Goal: Transaction & Acquisition: Purchase product/service

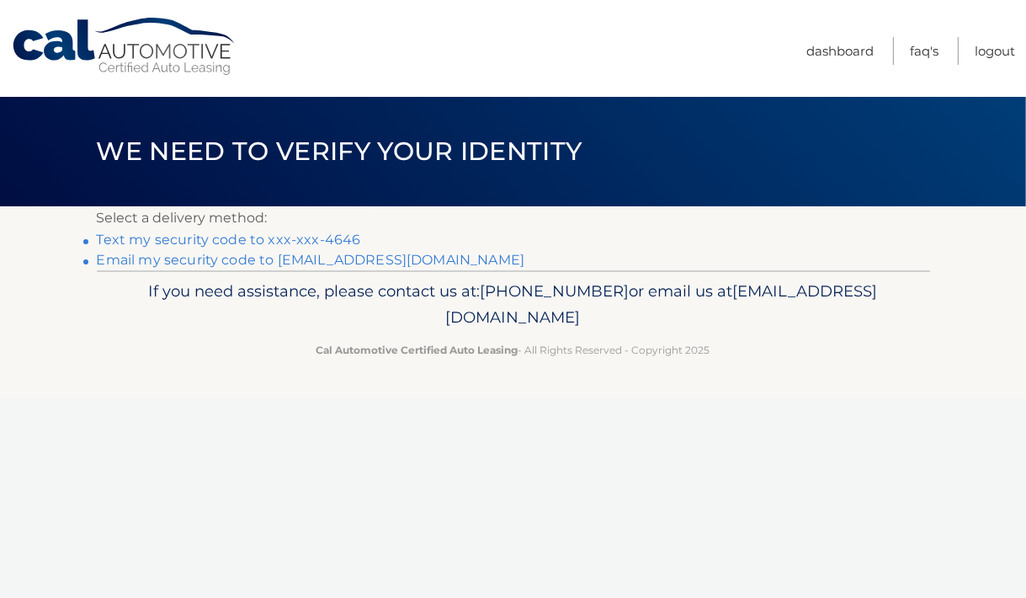
click at [264, 260] on link "Email my security code to i***@nwtfi.com" at bounding box center [311, 260] width 429 height 16
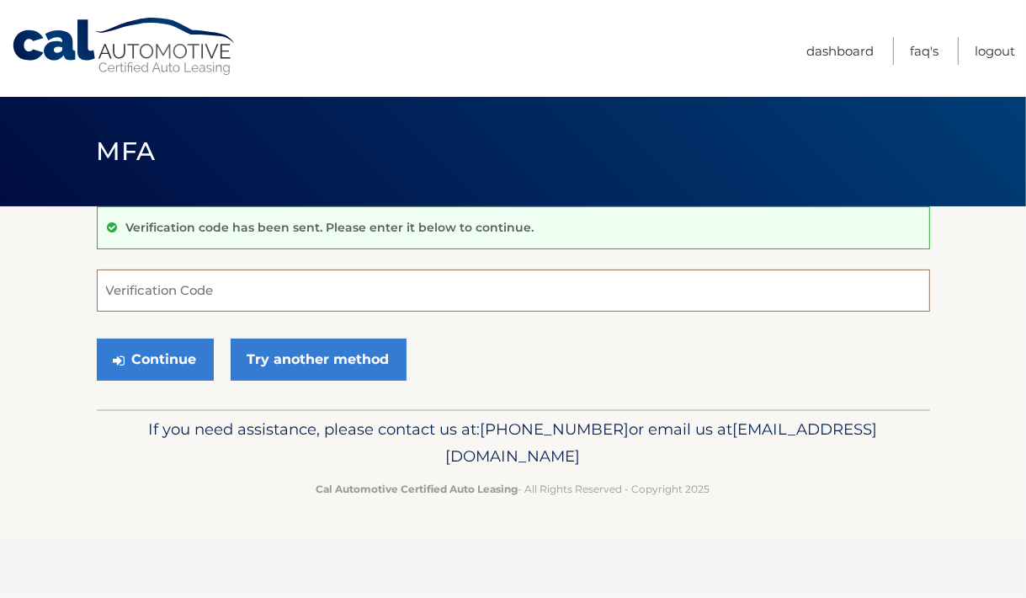
click at [147, 293] on input "Verification Code" at bounding box center [514, 290] width 834 height 42
click at [160, 295] on input "Verification Code" at bounding box center [514, 290] width 834 height 42
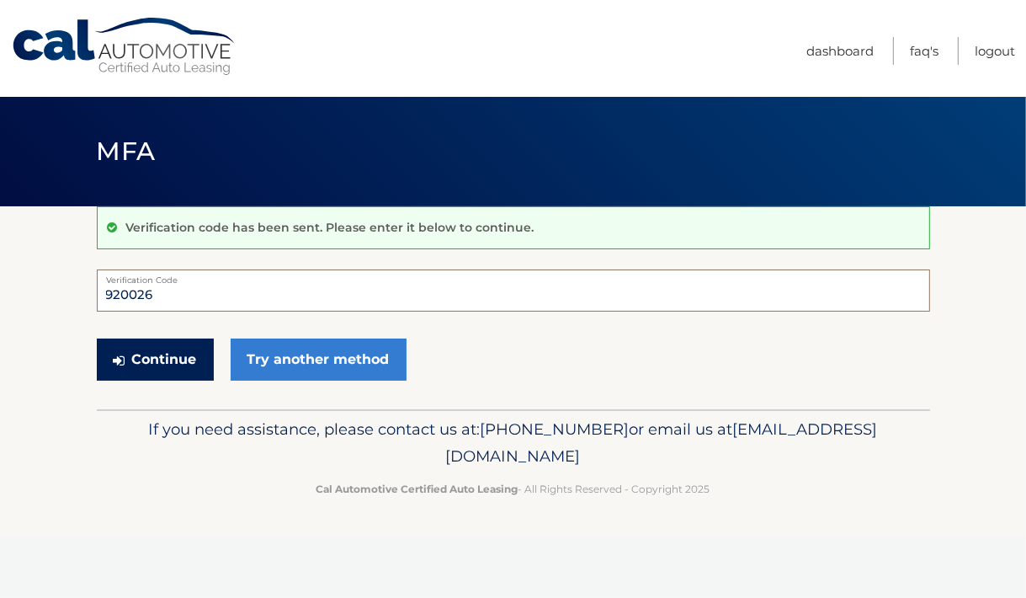
type input "920026"
click at [140, 365] on button "Continue" at bounding box center [155, 359] width 117 height 42
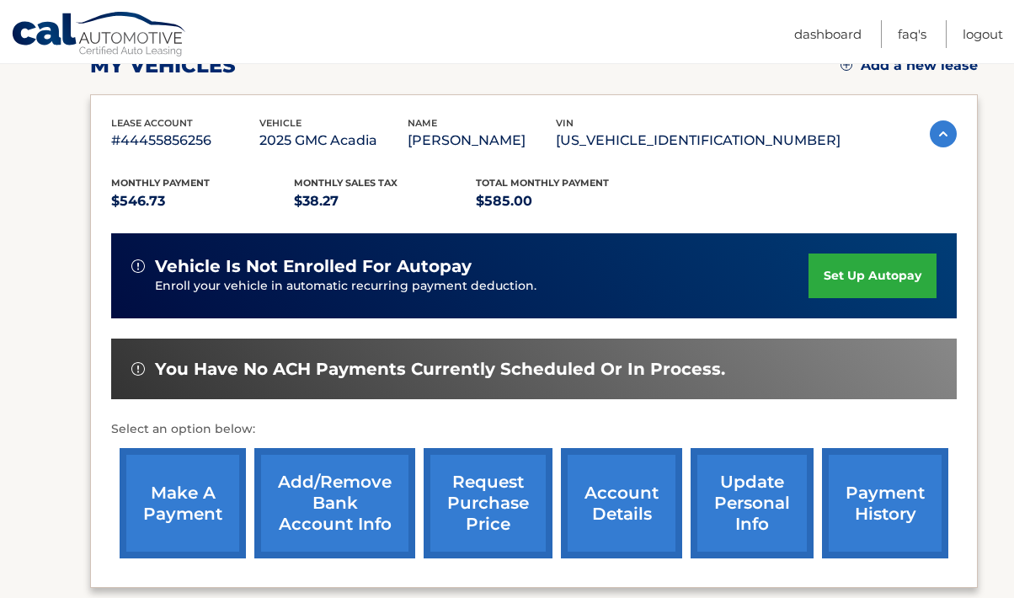
scroll to position [337, 0]
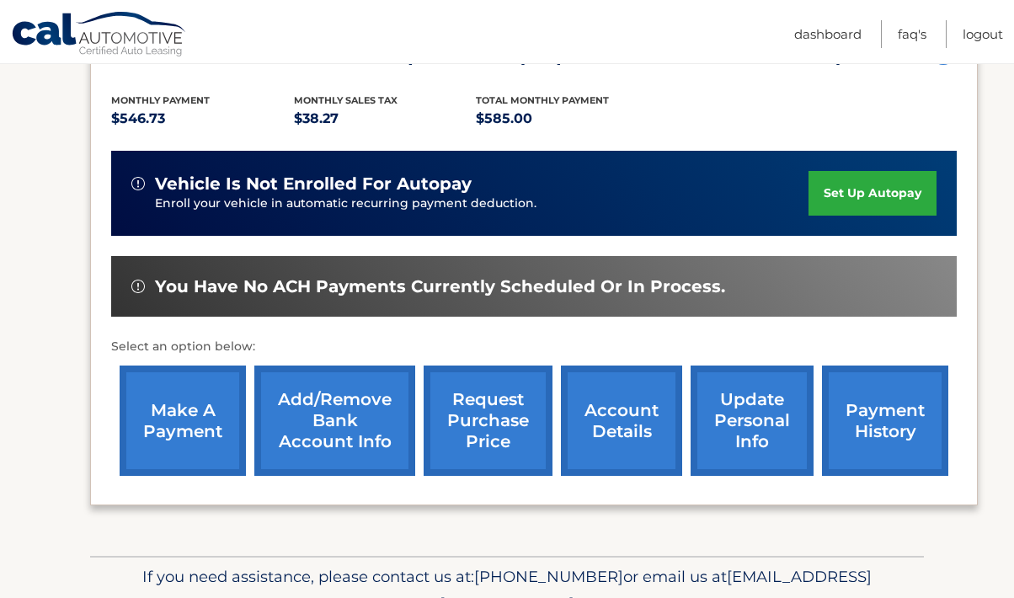
click at [326, 433] on link "Add/Remove bank account info" at bounding box center [334, 420] width 161 height 110
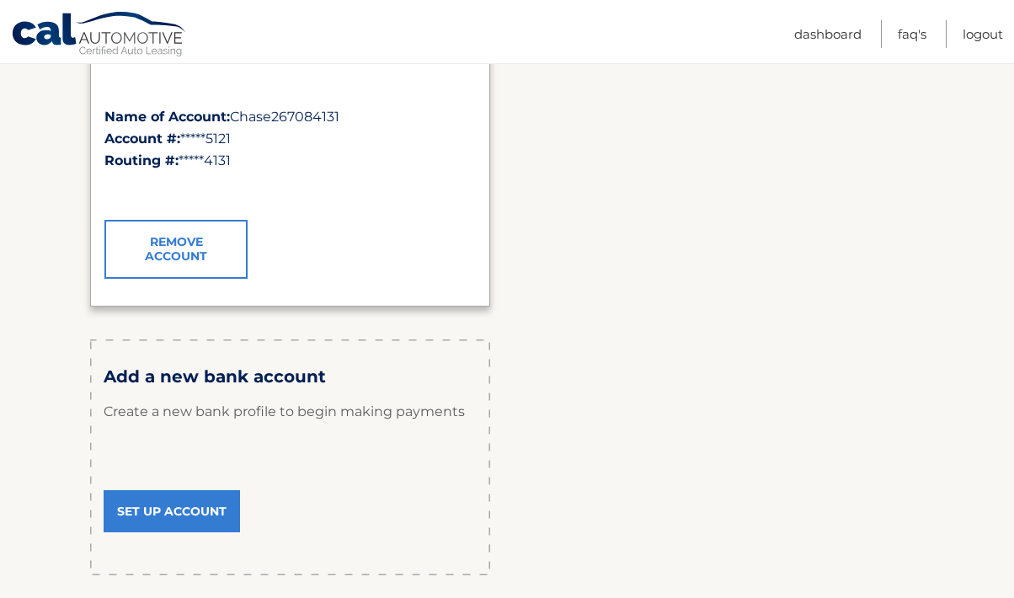
scroll to position [337, 0]
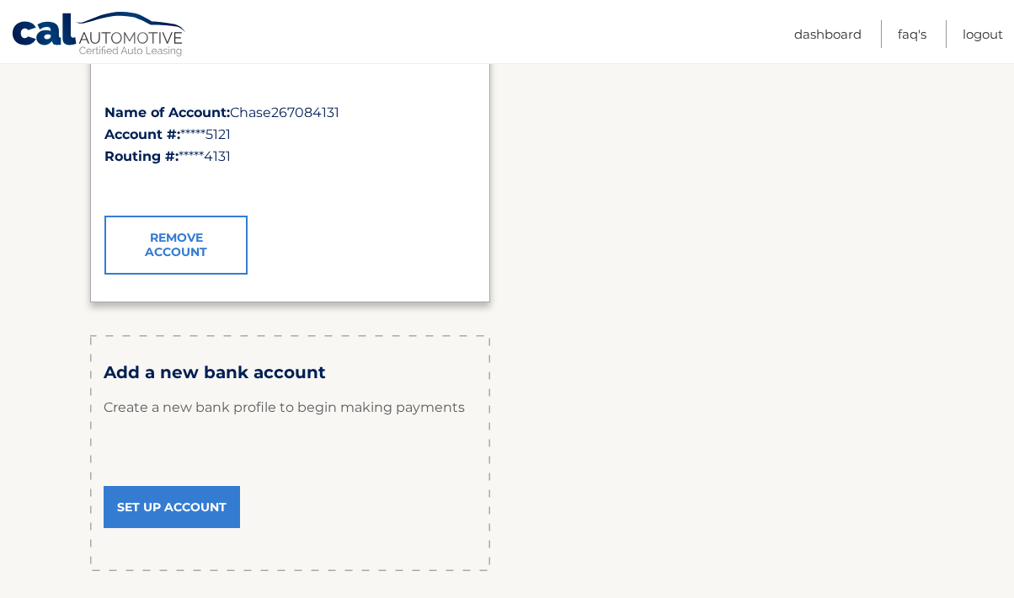
click at [179, 504] on link "Set Up Account" at bounding box center [172, 507] width 136 height 42
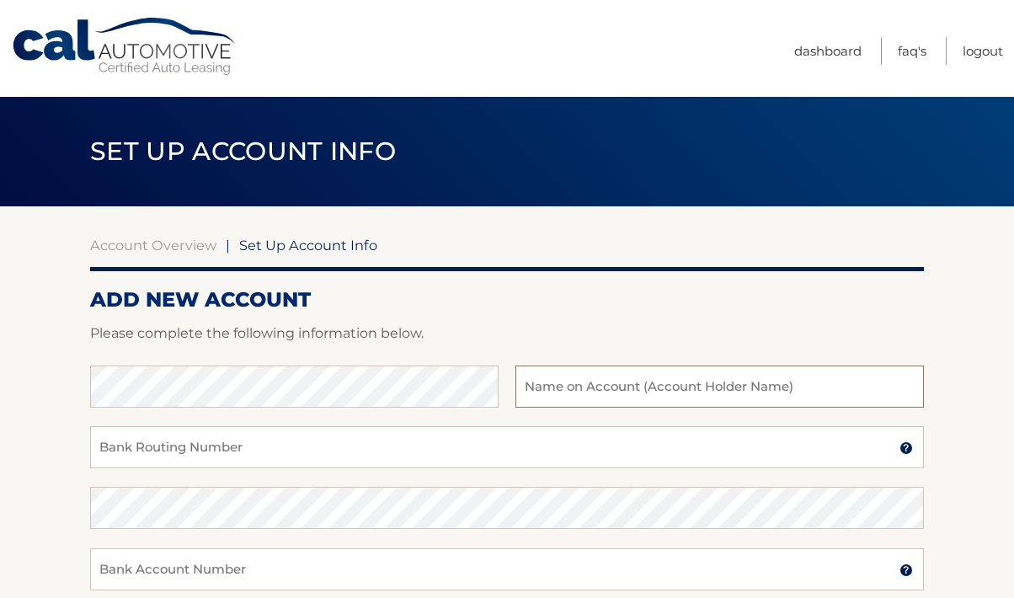
click at [563, 393] on input "text" at bounding box center [719, 386] width 408 height 42
type input "[PERSON_NAME]"
click at [204, 453] on input "Bank Routing Number" at bounding box center [507, 447] width 834 height 42
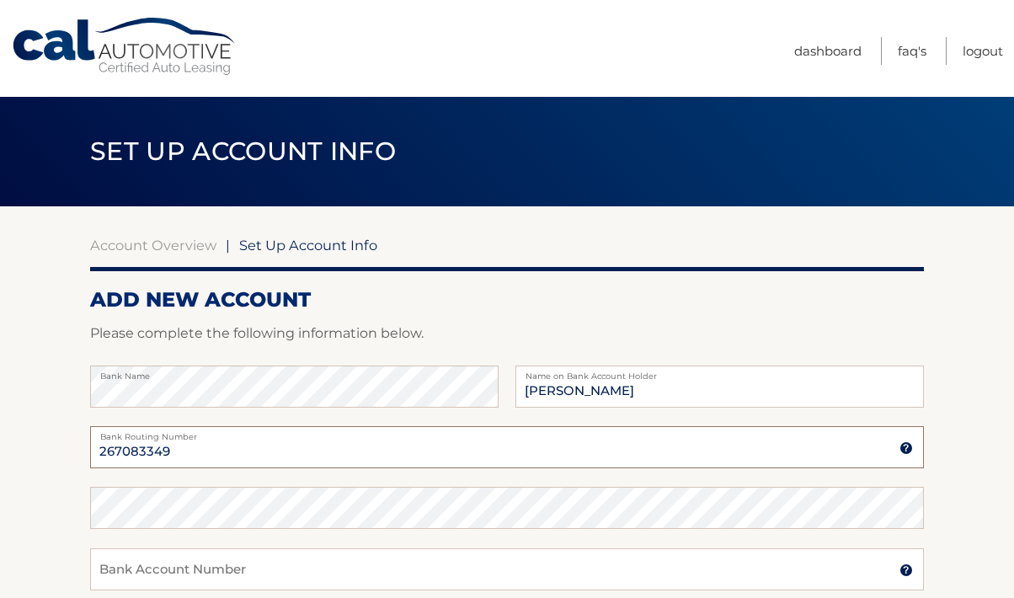
scroll to position [84, 0]
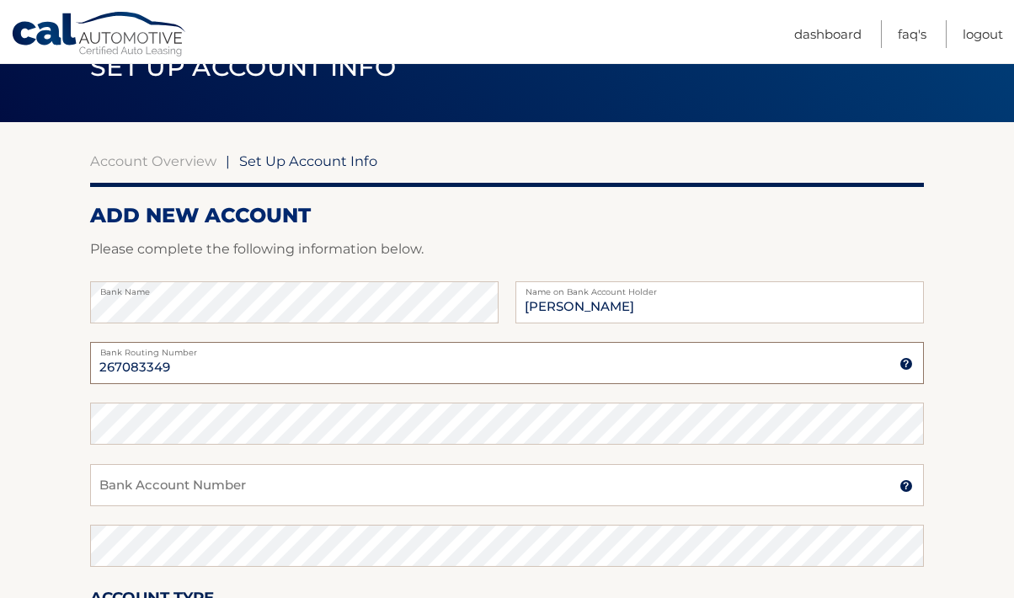
type input "267083349"
click at [184, 493] on input "Bank Account Number" at bounding box center [507, 485] width 834 height 42
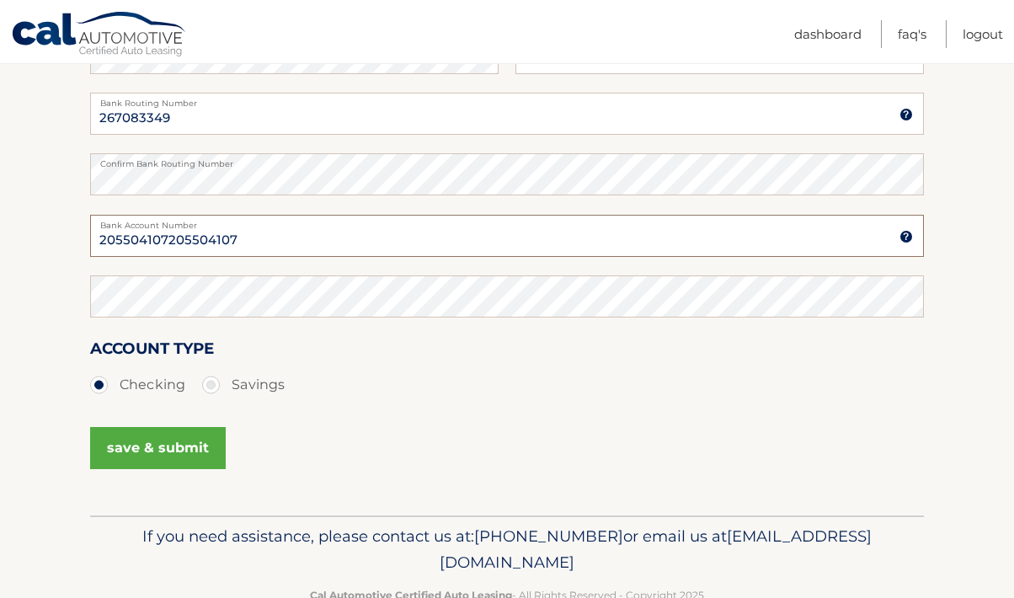
scroll to position [337, 0]
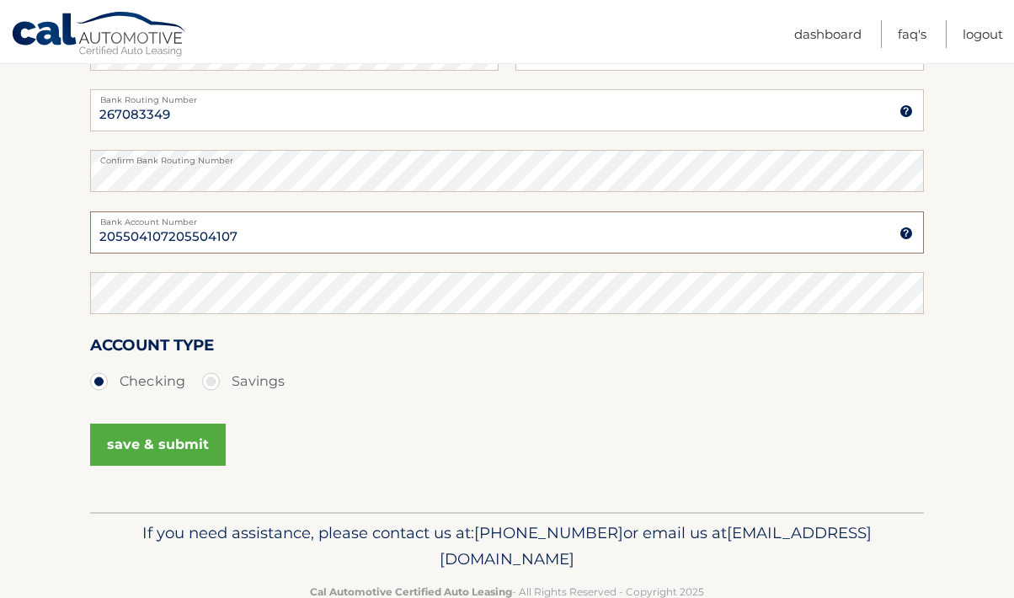
drag, startPoint x: 168, startPoint y: 235, endPoint x: 282, endPoint y: 233, distance: 114.5
click at [282, 233] on input "205504107205504107" at bounding box center [507, 232] width 834 height 42
type input "205504107"
click at [183, 441] on button "save & submit" at bounding box center [158, 445] width 136 height 42
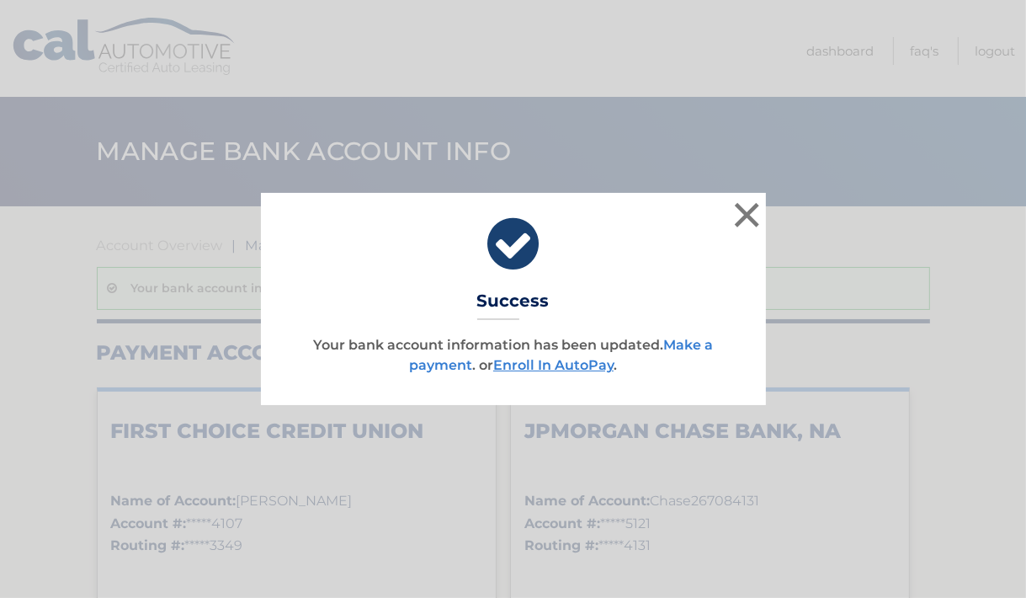
click at [690, 340] on link "Make a payment" at bounding box center [561, 355] width 304 height 36
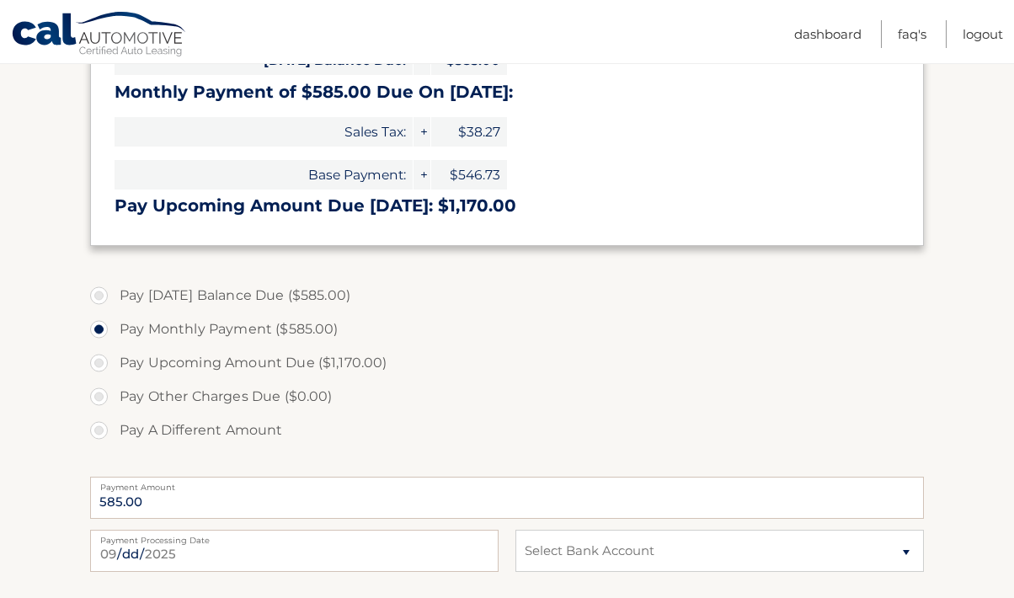
scroll to position [505, 0]
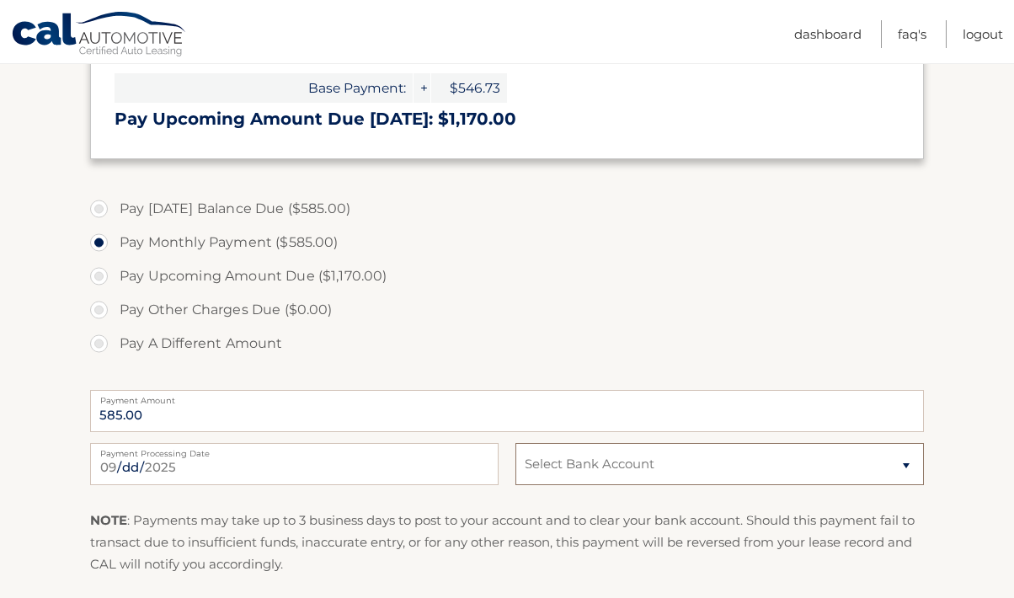
click at [906, 464] on select "Select Bank Account Checking FIRST CHOICE CREDIT UNION *****4107 Checking JPMOR…" at bounding box center [719, 464] width 408 height 42
select select "ZjMyMGU0MWQtM2Y3YS00MTIzLTljMjYtMjU3YWUxYzRiY2Jj"
click at [515, 443] on select "Select Bank Account Checking FIRST CHOICE CREDIT UNION *****4107 Checking JPMOR…" at bounding box center [719, 464] width 408 height 42
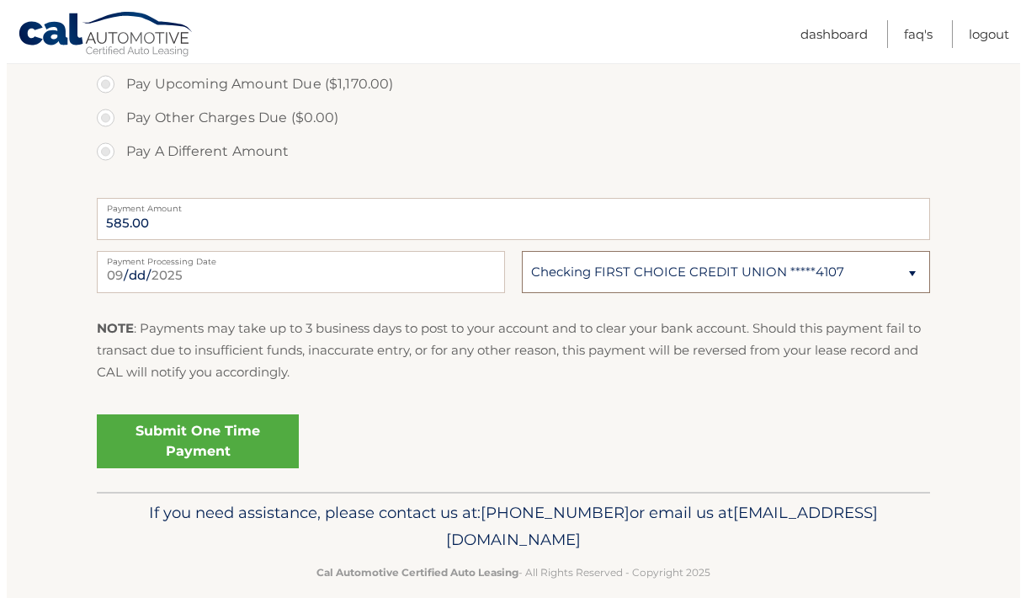
scroll to position [717, 0]
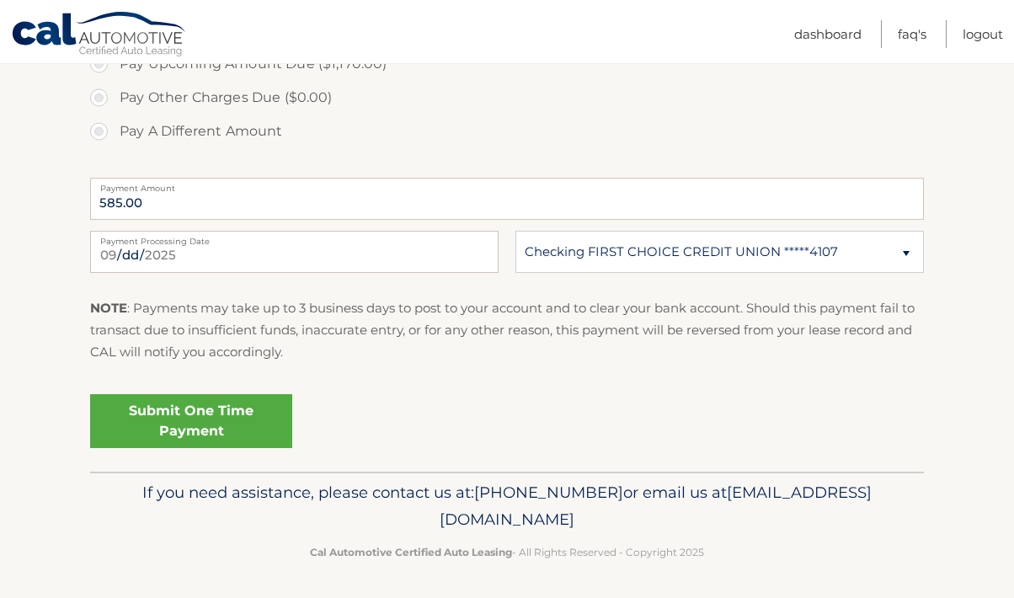
click at [211, 419] on link "Submit One Time Payment" at bounding box center [191, 421] width 202 height 54
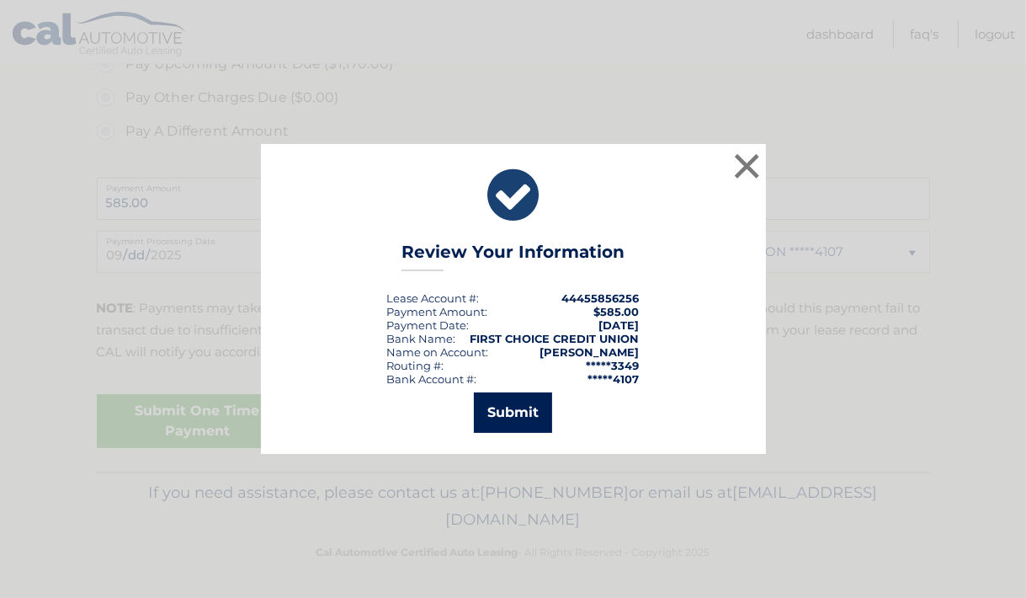
click at [519, 419] on button "Submit" at bounding box center [513, 412] width 78 height 40
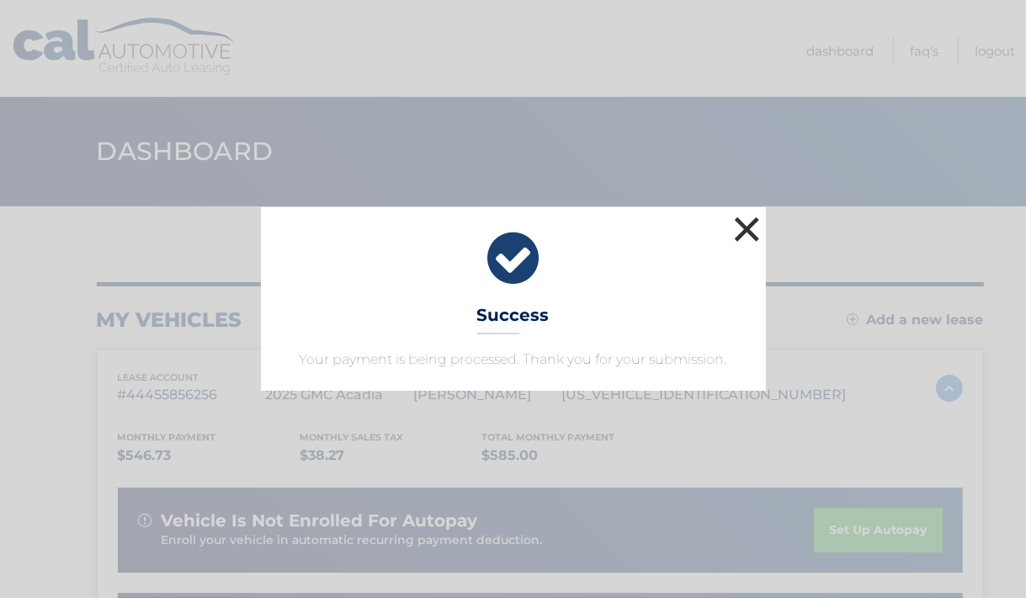
click at [753, 227] on button "×" at bounding box center [748, 229] width 34 height 34
